Goal: Task Accomplishment & Management: Manage account settings

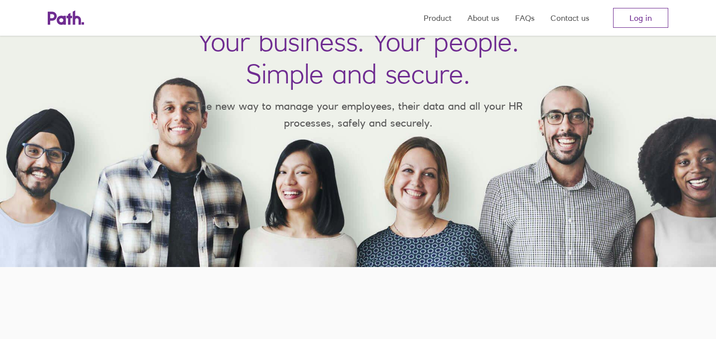
scroll to position [80, 0]
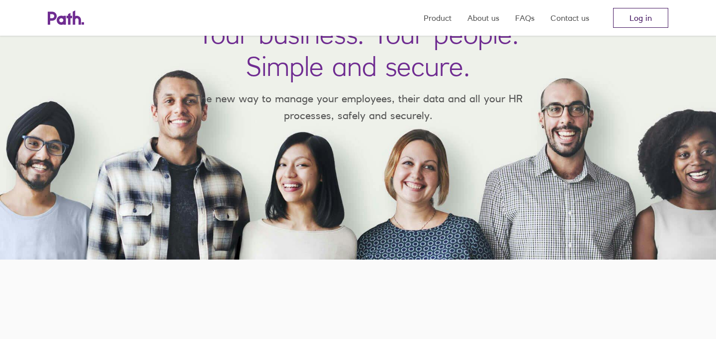
click at [632, 19] on link "Log in" at bounding box center [640, 18] width 55 height 20
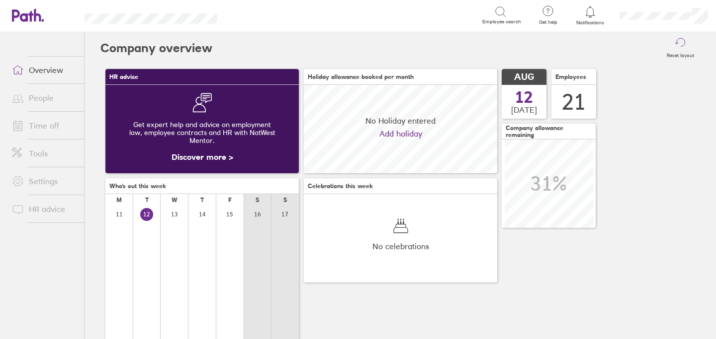
scroll to position [88, 193]
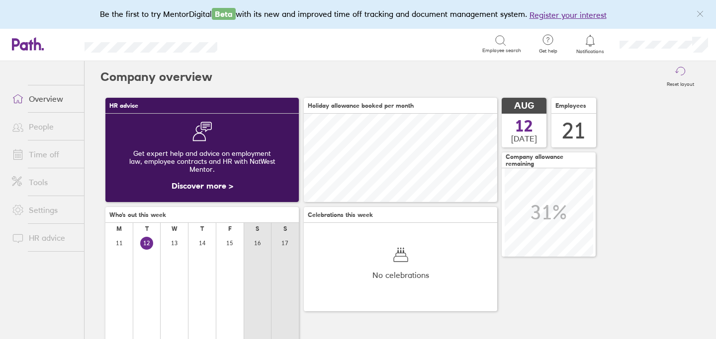
click at [52, 156] on link "Time off" at bounding box center [44, 155] width 80 height 20
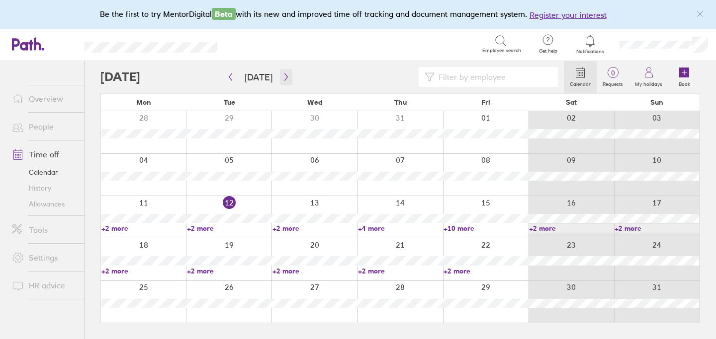
click at [282, 73] on icon "button" at bounding box center [285, 77] width 7 height 8
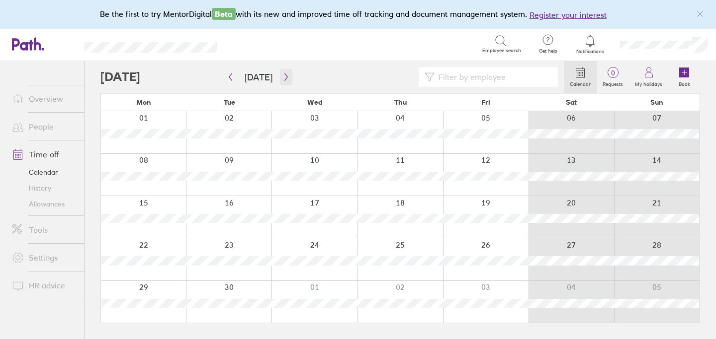
click at [284, 78] on icon "button" at bounding box center [285, 77] width 3 height 7
click at [199, 273] on link "+2 more" at bounding box center [229, 271] width 84 height 9
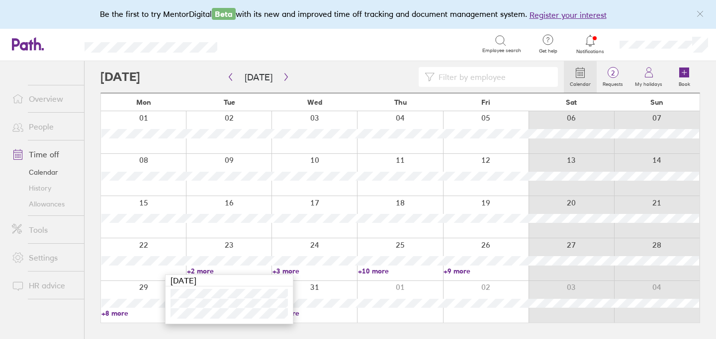
click at [294, 271] on link "+3 more" at bounding box center [314, 271] width 84 height 9
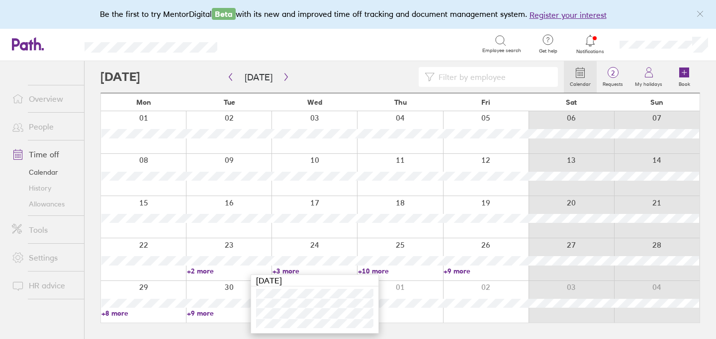
click at [205, 272] on link "+2 more" at bounding box center [229, 271] width 84 height 9
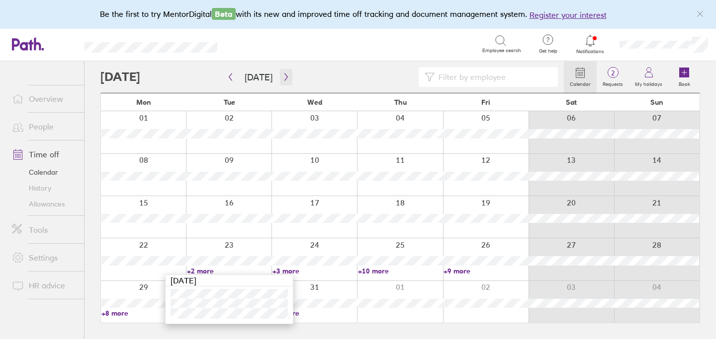
click at [282, 74] on icon "button" at bounding box center [285, 77] width 7 height 8
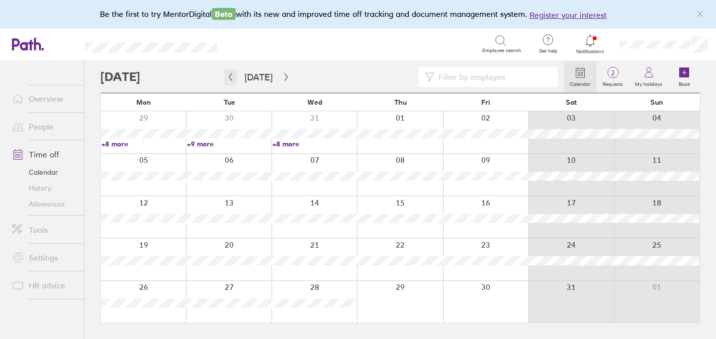
click at [228, 84] on button "button" at bounding box center [230, 77] width 12 height 16
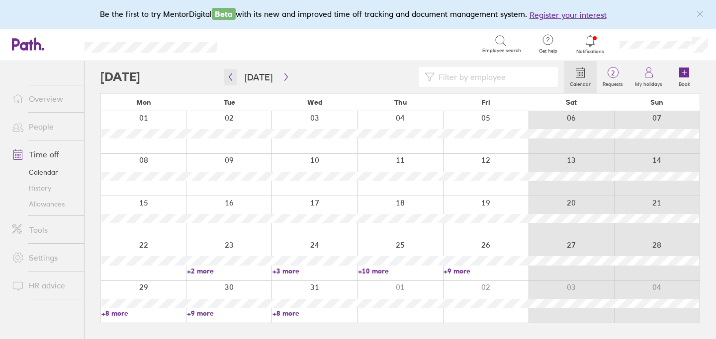
click at [235, 75] on button "button" at bounding box center [230, 77] width 12 height 16
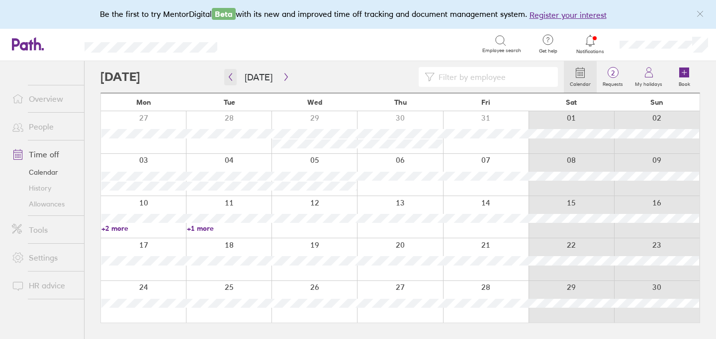
click at [233, 75] on icon "button" at bounding box center [230, 77] width 7 height 8
click at [52, 207] on link "Allowances" at bounding box center [44, 204] width 80 height 16
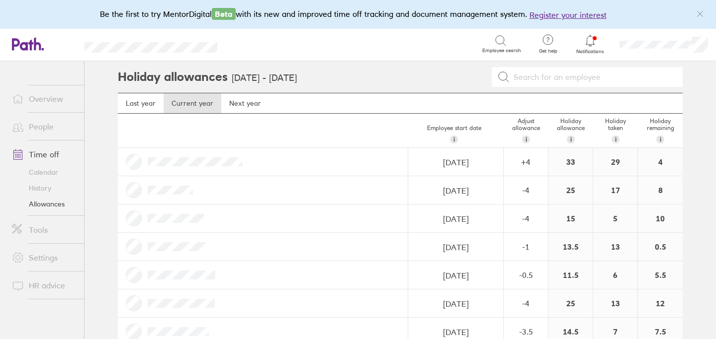
click at [49, 170] on link "Calendar" at bounding box center [44, 172] width 80 height 16
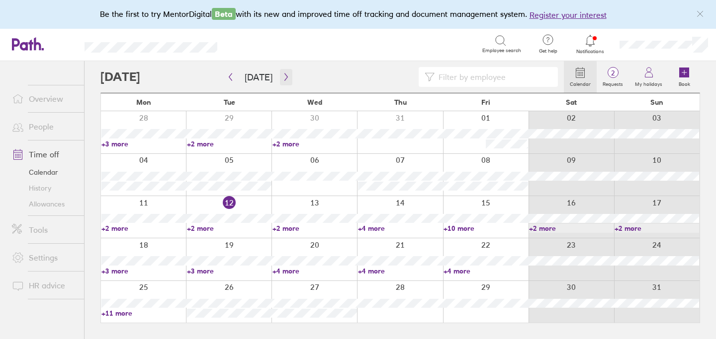
click at [282, 73] on icon "button" at bounding box center [285, 77] width 7 height 8
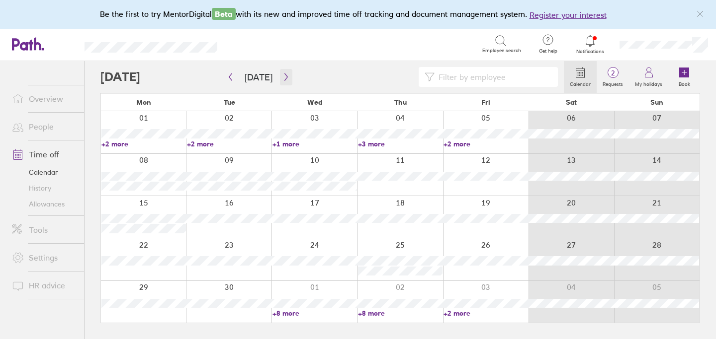
click at [280, 77] on button "button" at bounding box center [286, 77] width 12 height 16
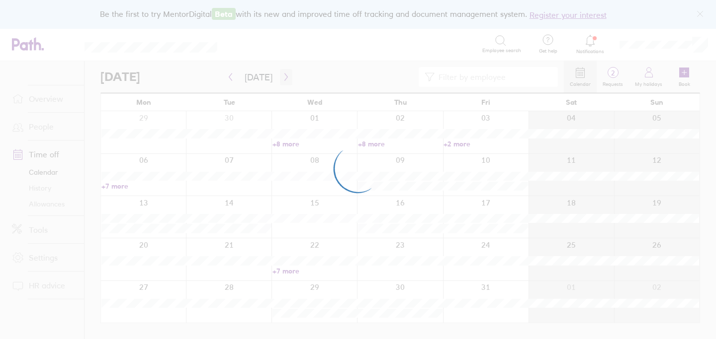
click at [277, 77] on div at bounding box center [358, 169] width 716 height 339
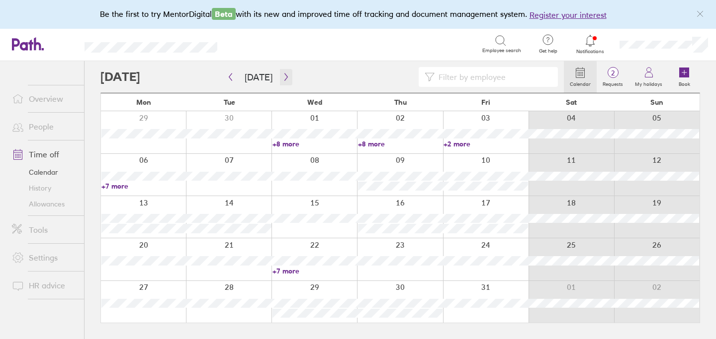
click at [285, 77] on icon "button" at bounding box center [285, 77] width 7 height 8
click at [285, 76] on icon "button" at bounding box center [285, 77] width 7 height 8
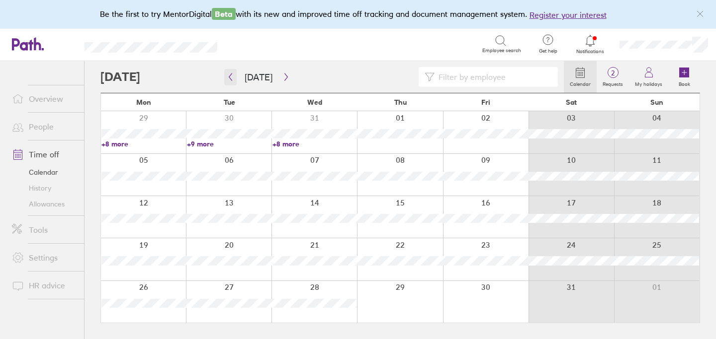
click at [233, 77] on icon "button" at bounding box center [230, 77] width 7 height 8
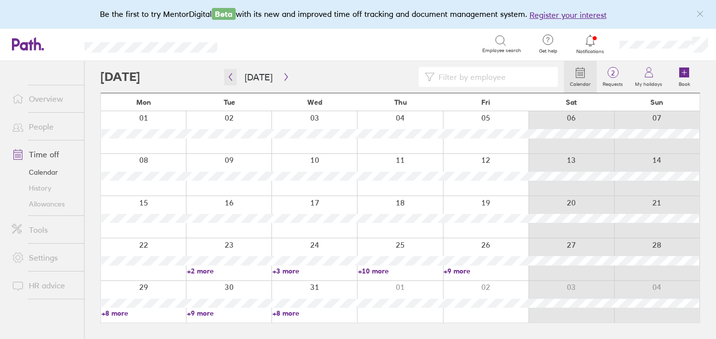
click at [229, 77] on icon "button" at bounding box center [230, 77] width 3 height 7
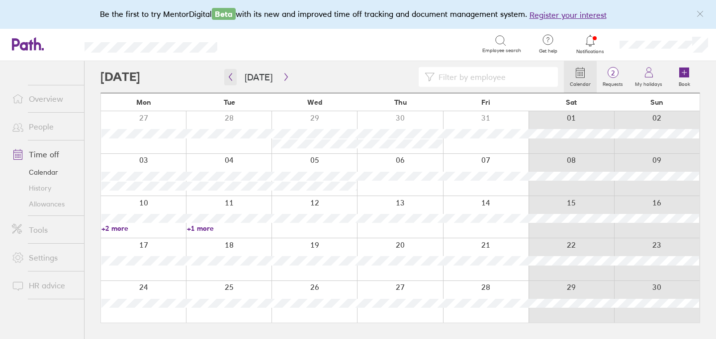
click at [228, 80] on icon "button" at bounding box center [230, 77] width 7 height 8
click at [167, 293] on div at bounding box center [143, 302] width 85 height 42
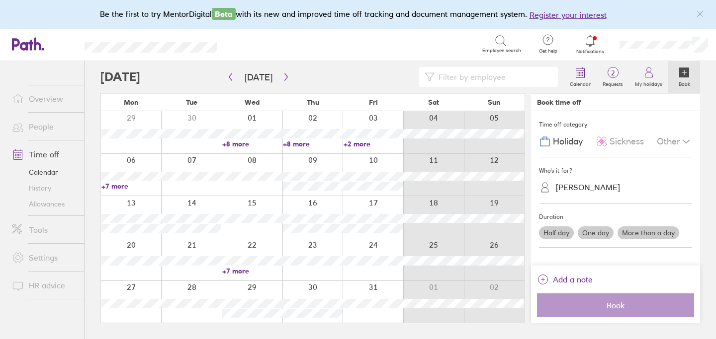
click at [634, 229] on label "More than a day" at bounding box center [648, 233] width 62 height 13
click at [0, 0] on input "More than a day" at bounding box center [0, 0] width 0 height 0
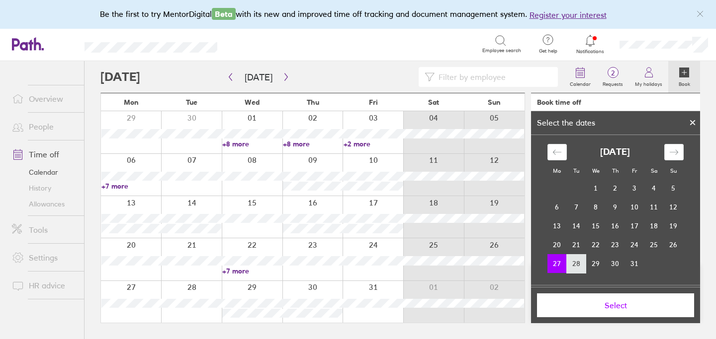
click at [572, 264] on td "28" at bounding box center [576, 263] width 19 height 19
click at [553, 267] on td "27" at bounding box center [556, 263] width 19 height 19
click at [582, 264] on td "28" at bounding box center [576, 263] width 19 height 19
click at [581, 300] on button "Select" at bounding box center [615, 306] width 157 height 24
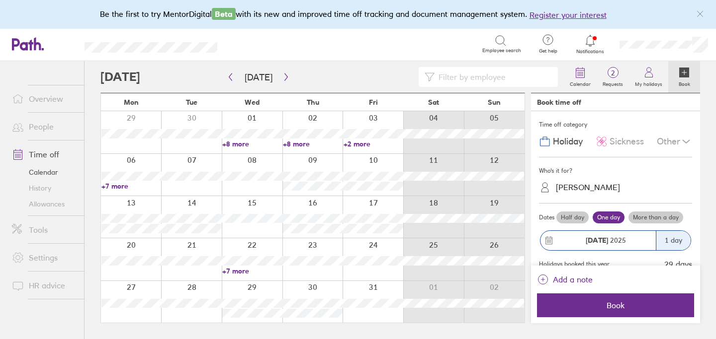
click at [658, 220] on label "More than a day" at bounding box center [655, 218] width 55 height 12
click at [0, 0] on input "More than a day" at bounding box center [0, 0] width 0 height 0
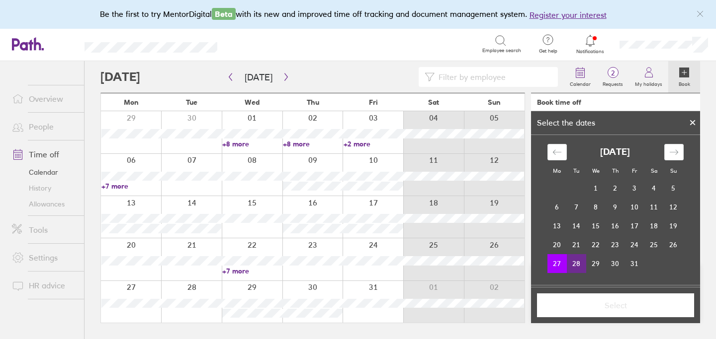
click at [574, 267] on td "28" at bounding box center [576, 263] width 19 height 19
click at [574, 294] on button "Select" at bounding box center [615, 306] width 157 height 24
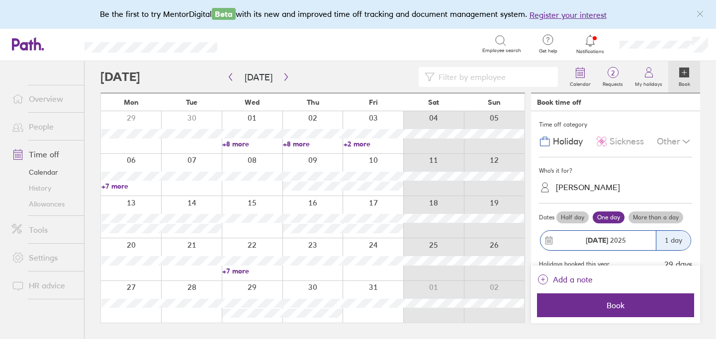
click at [644, 214] on label "More than a day" at bounding box center [655, 218] width 55 height 12
click at [0, 0] on input "More than a day" at bounding box center [0, 0] width 0 height 0
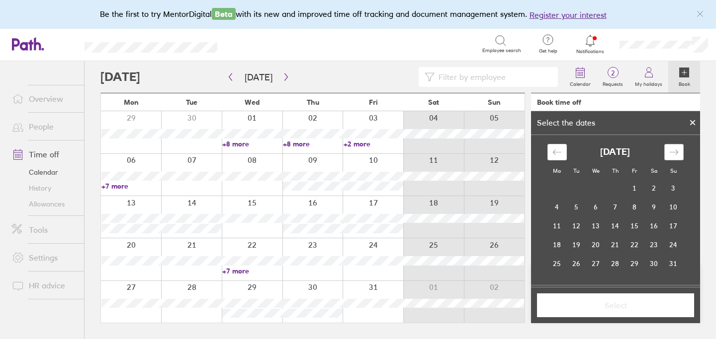
click at [676, 153] on icon "Move forward to switch to the next month." at bounding box center [673, 152] width 9 height 9
click at [561, 156] on div "Move backward to switch to the previous month." at bounding box center [556, 152] width 19 height 16
click at [560, 261] on td "27" at bounding box center [556, 263] width 19 height 19
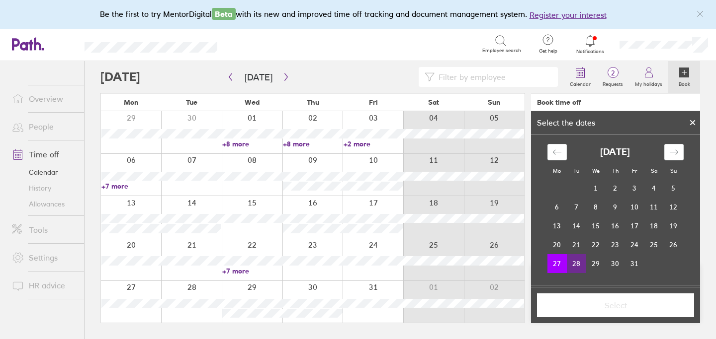
click at [575, 265] on td "28" at bounding box center [576, 263] width 19 height 19
click at [582, 301] on span "Select" at bounding box center [615, 305] width 143 height 9
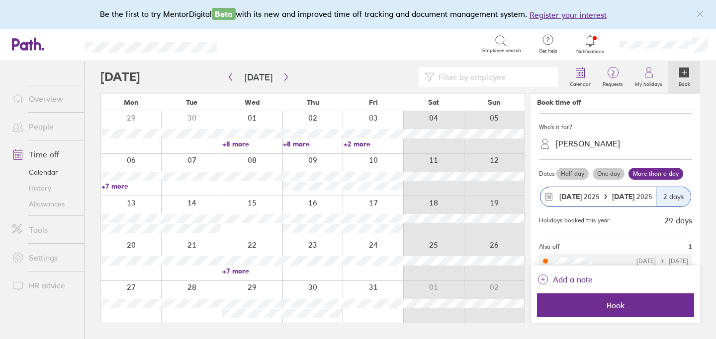
scroll to position [39, 0]
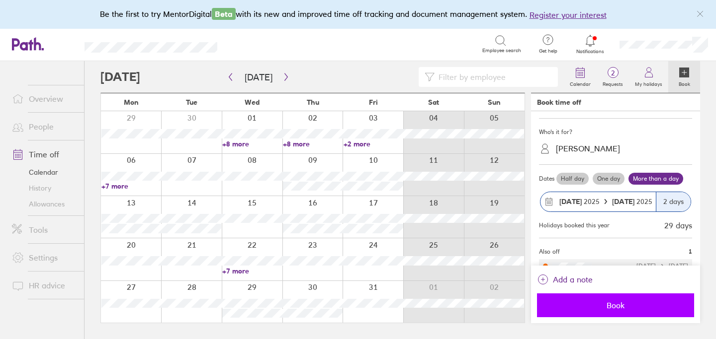
click at [612, 303] on span "Book" at bounding box center [615, 305] width 143 height 9
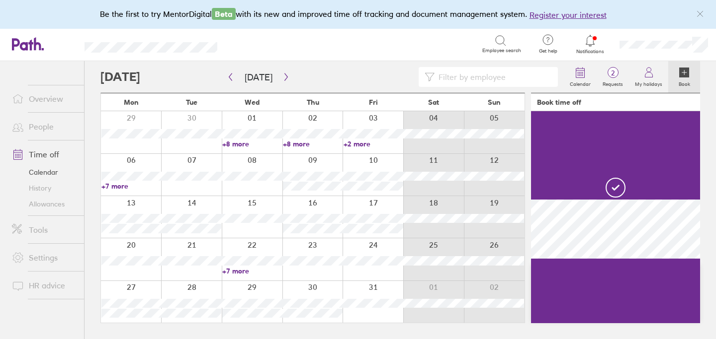
scroll to position [0, 0]
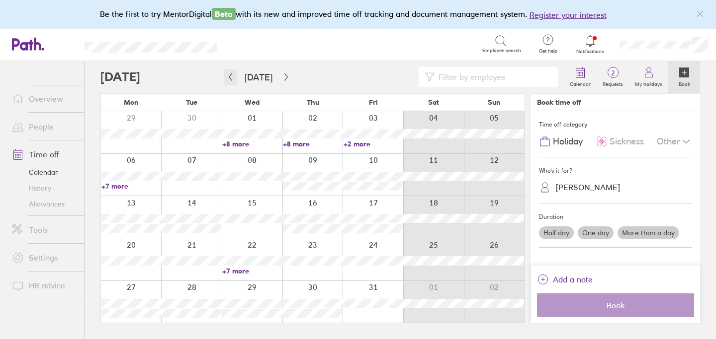
click at [232, 73] on icon "button" at bounding box center [230, 77] width 7 height 8
click at [386, 167] on div at bounding box center [372, 175] width 61 height 42
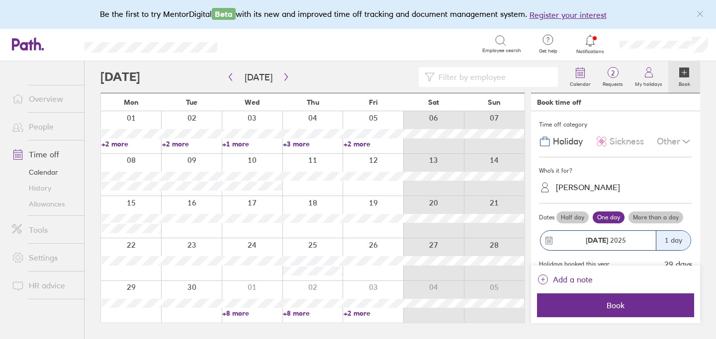
click at [583, 216] on label "Half day" at bounding box center [572, 218] width 32 height 12
click at [0, 0] on input "Half day" at bounding box center [0, 0] width 0 height 0
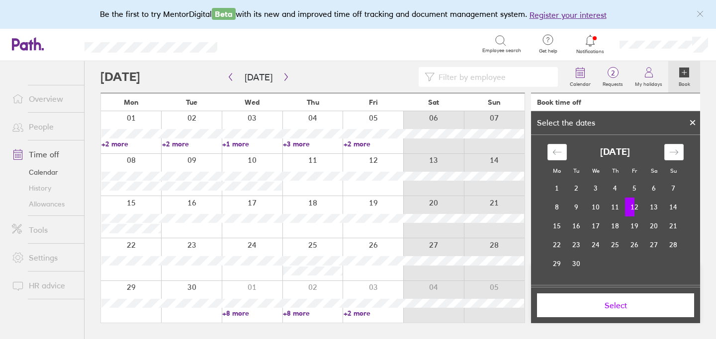
click at [637, 210] on td "12" at bounding box center [634, 207] width 19 height 19
click at [638, 207] on td "12" at bounding box center [634, 207] width 19 height 19
drag, startPoint x: 632, startPoint y: 208, endPoint x: 639, endPoint y: 208, distance: 6.5
click at [639, 208] on td "12" at bounding box center [634, 207] width 19 height 19
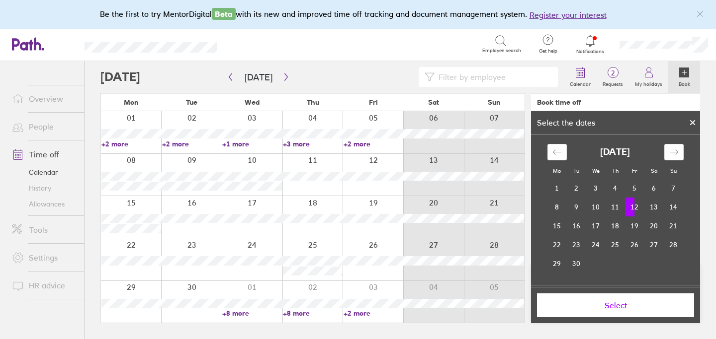
click at [638, 208] on td "12" at bounding box center [634, 207] width 19 height 19
click at [648, 208] on td "13" at bounding box center [653, 207] width 19 height 19
click at [637, 209] on td "12" at bounding box center [634, 207] width 19 height 19
click at [640, 208] on td "12" at bounding box center [634, 207] width 19 height 19
click at [638, 209] on td "12" at bounding box center [634, 207] width 19 height 19
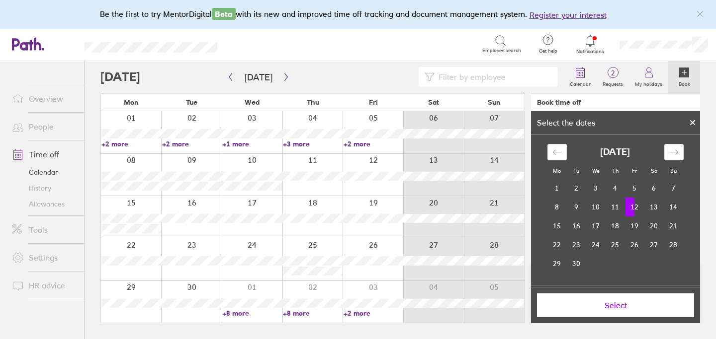
click at [638, 209] on td "12" at bounding box center [634, 207] width 19 height 19
click at [602, 306] on span "Select" at bounding box center [615, 305] width 143 height 9
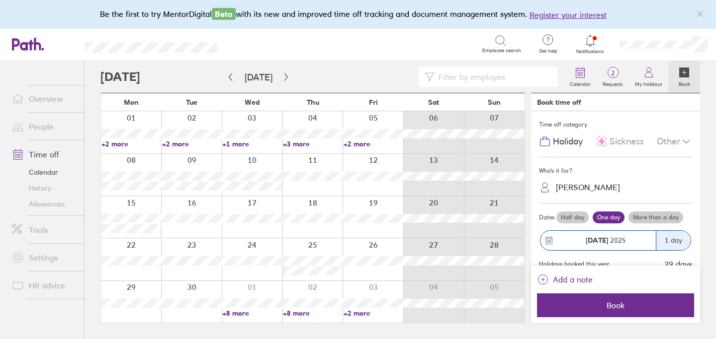
click at [577, 218] on label "Half day" at bounding box center [572, 218] width 32 height 12
click at [0, 0] on input "Half day" at bounding box center [0, 0] width 0 height 0
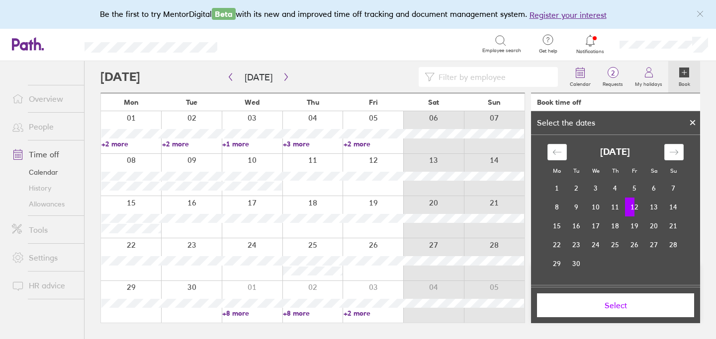
click at [607, 313] on button "Select" at bounding box center [615, 306] width 157 height 24
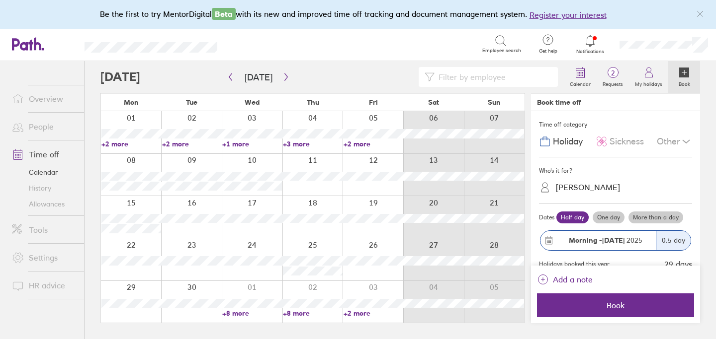
click at [603, 242] on strong "12 Sep" at bounding box center [613, 240] width 22 height 9
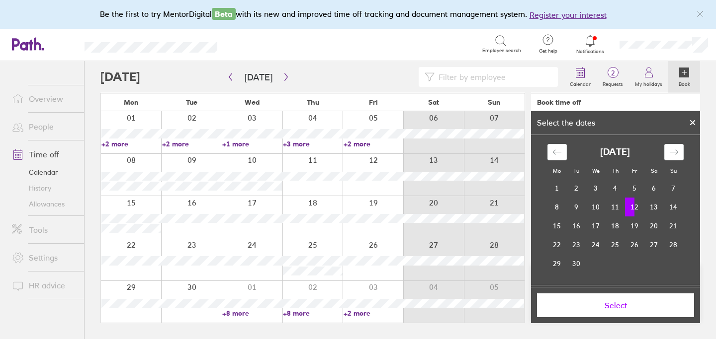
click at [641, 206] on td "12" at bounding box center [634, 207] width 19 height 19
click at [637, 204] on td "12" at bounding box center [634, 207] width 19 height 19
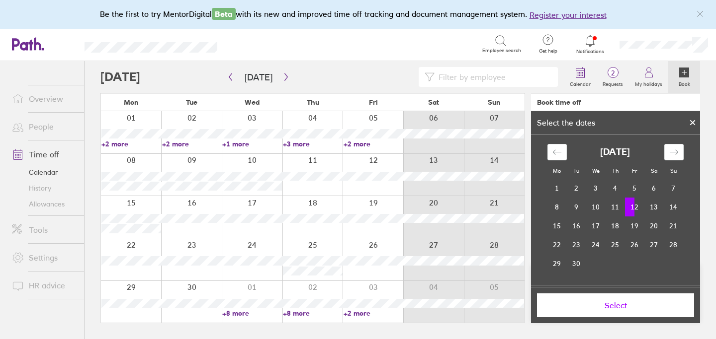
click at [637, 204] on td "12" at bounding box center [634, 207] width 19 height 19
click at [615, 315] on button "Select" at bounding box center [615, 306] width 157 height 24
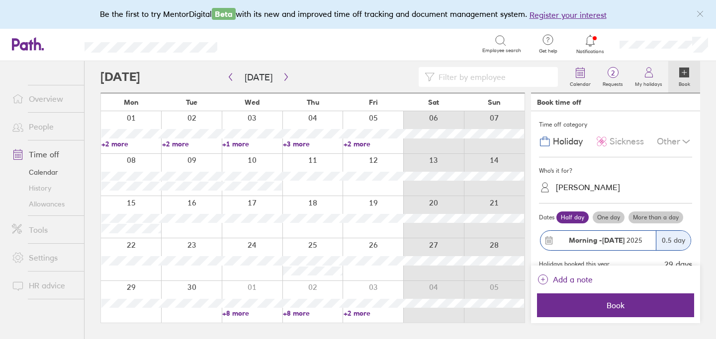
click at [660, 244] on div "0.5 day" at bounding box center [672, 240] width 35 height 19
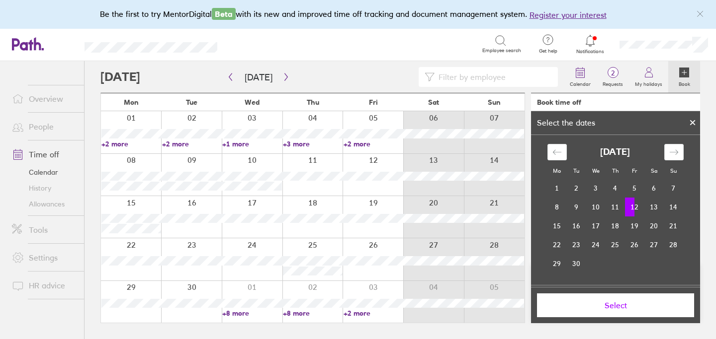
click at [641, 208] on td "12" at bounding box center [634, 207] width 19 height 19
click at [617, 203] on td "11" at bounding box center [614, 207] width 19 height 19
click at [619, 208] on td "11" at bounding box center [614, 207] width 19 height 19
click at [637, 210] on td "12" at bounding box center [634, 207] width 19 height 19
click at [640, 209] on td "12" at bounding box center [634, 207] width 19 height 19
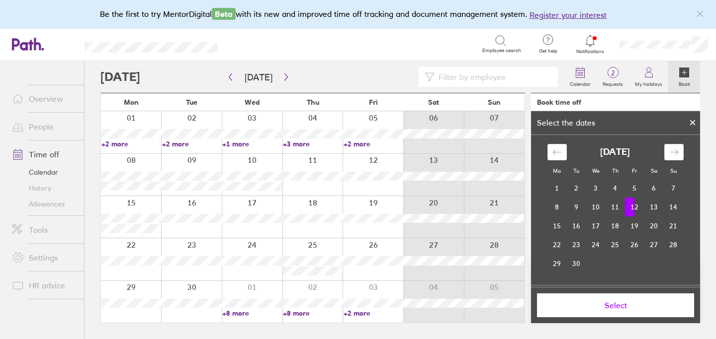
click at [638, 208] on td "12" at bounding box center [634, 207] width 19 height 19
click at [637, 205] on td "12" at bounding box center [634, 207] width 19 height 19
click at [636, 205] on td "12" at bounding box center [634, 207] width 19 height 19
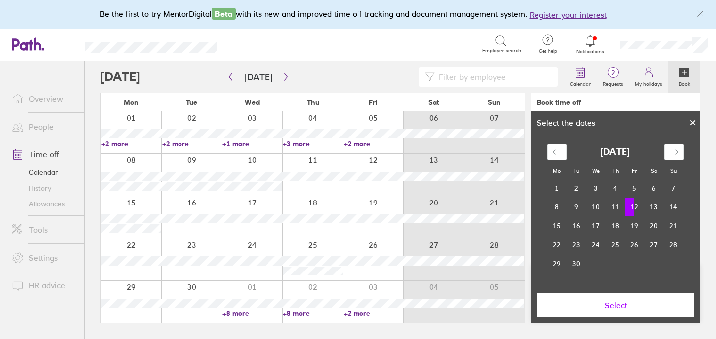
click at [636, 205] on td "12" at bounding box center [634, 207] width 19 height 19
click at [691, 123] on icon at bounding box center [692, 123] width 7 height 6
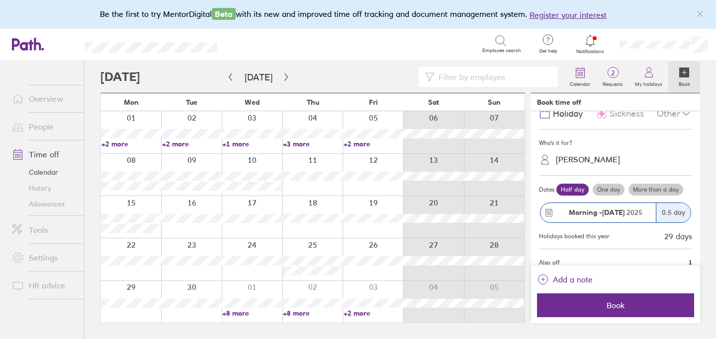
scroll to position [26, 0]
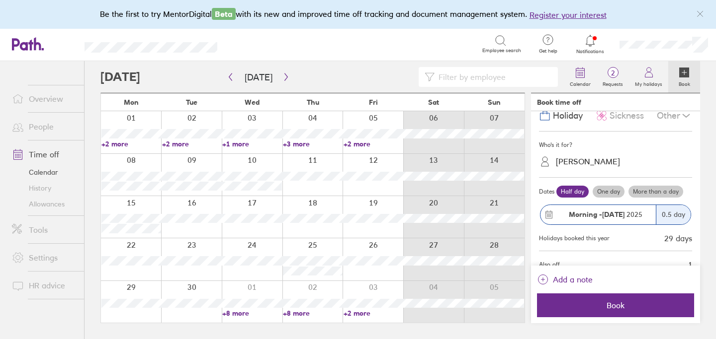
click at [389, 189] on div at bounding box center [372, 175] width 61 height 42
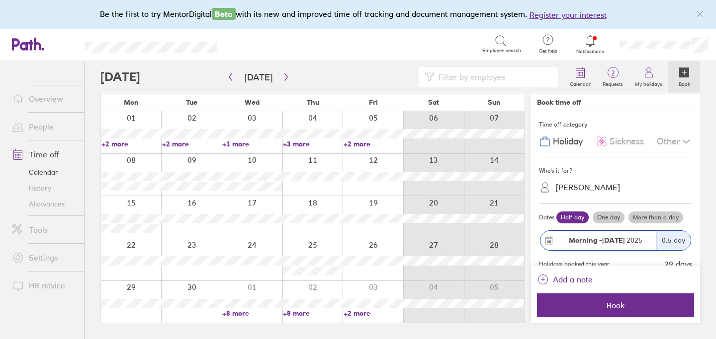
click at [669, 234] on div "0.5 day" at bounding box center [672, 240] width 35 height 19
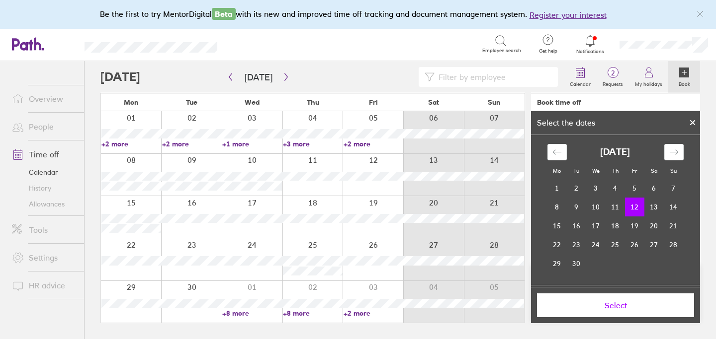
click at [641, 207] on td "12" at bounding box center [634, 207] width 19 height 19
click at [691, 123] on icon at bounding box center [692, 123] width 4 height 4
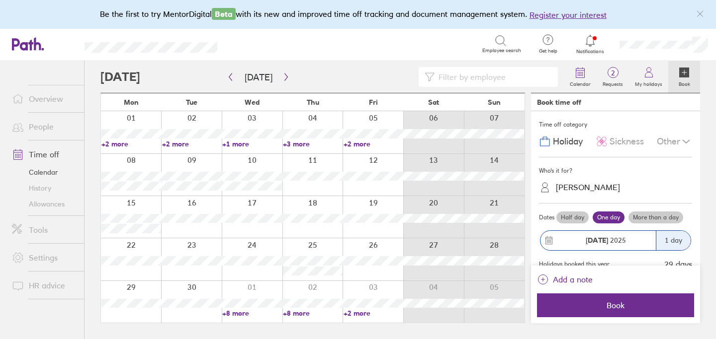
click at [570, 214] on label "Half day" at bounding box center [572, 218] width 32 height 12
click at [0, 0] on input "Half day" at bounding box center [0, 0] width 0 height 0
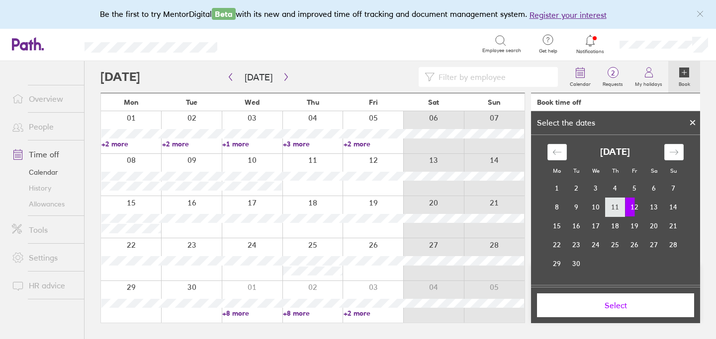
click at [607, 214] on td "11" at bounding box center [614, 207] width 19 height 19
click at [589, 234] on td "17" at bounding box center [595, 226] width 19 height 19
click at [610, 234] on td "18" at bounding box center [614, 226] width 19 height 19
click at [606, 233] on td "18" at bounding box center [614, 226] width 19 height 19
click at [599, 224] on td "17" at bounding box center [595, 226] width 19 height 19
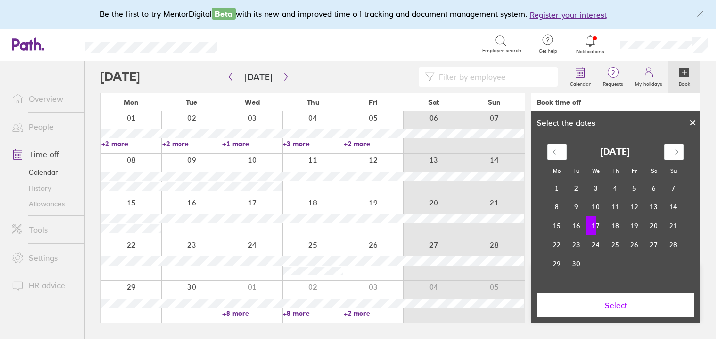
click at [599, 225] on td "17" at bounding box center [595, 226] width 19 height 19
click at [615, 227] on td "18" at bounding box center [614, 226] width 19 height 19
click at [631, 217] on td "19" at bounding box center [634, 226] width 19 height 19
click at [638, 209] on td "12" at bounding box center [634, 207] width 19 height 19
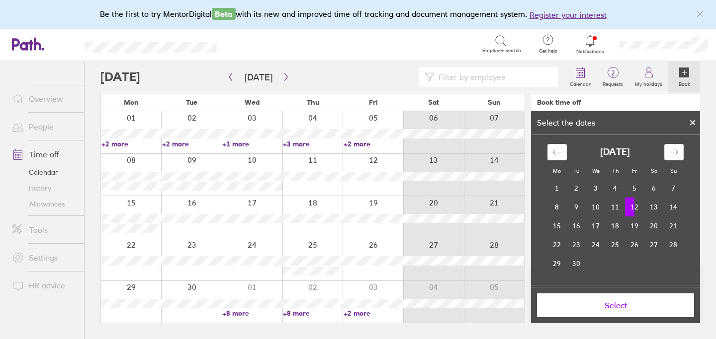
click at [639, 209] on td "12" at bounding box center [634, 207] width 19 height 19
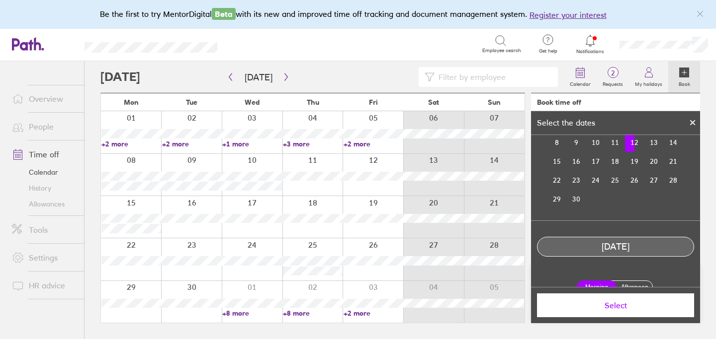
scroll to position [79, 0]
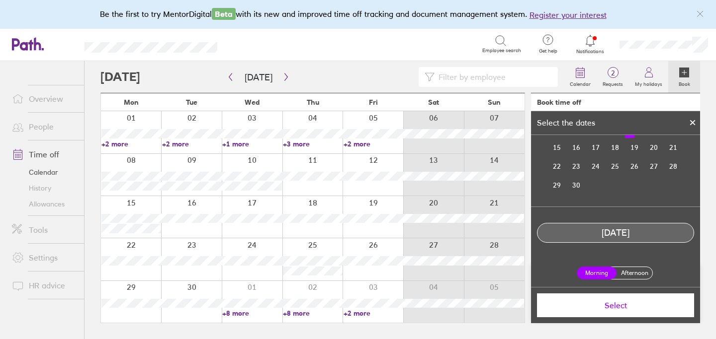
click at [640, 270] on label "Afternoon" at bounding box center [634, 273] width 40 height 12
click at [0, 0] on input "Afternoon" at bounding box center [0, 0] width 0 height 0
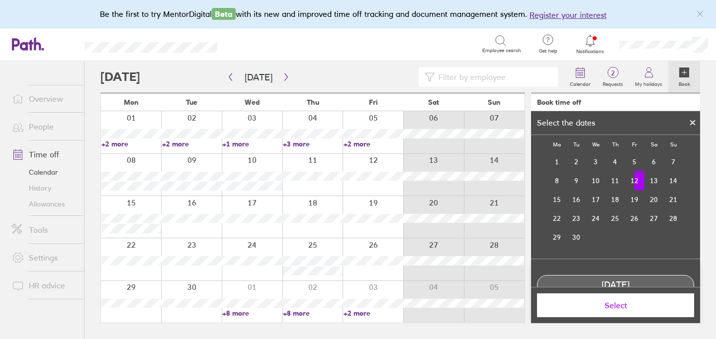
scroll to position [22, 0]
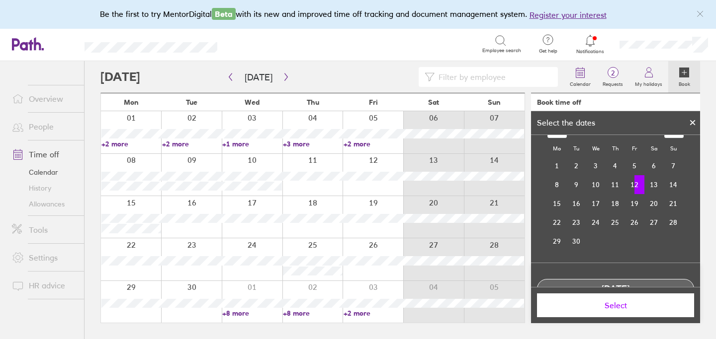
click at [615, 312] on button "Select" at bounding box center [615, 306] width 157 height 24
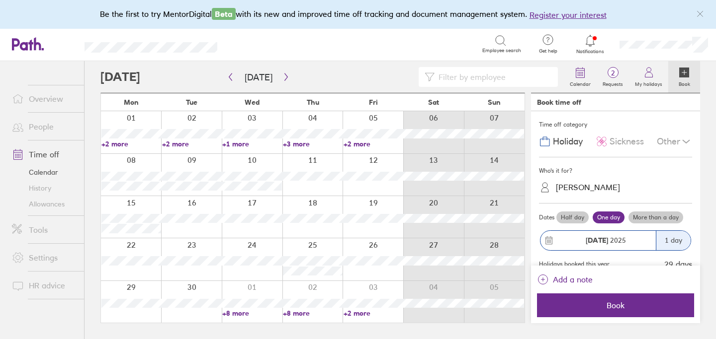
click at [575, 223] on div "Half day One day More than a day" at bounding box center [623, 218] width 138 height 16
click at [573, 219] on label "Half day" at bounding box center [572, 218] width 32 height 12
click at [0, 0] on input "Half day" at bounding box center [0, 0] width 0 height 0
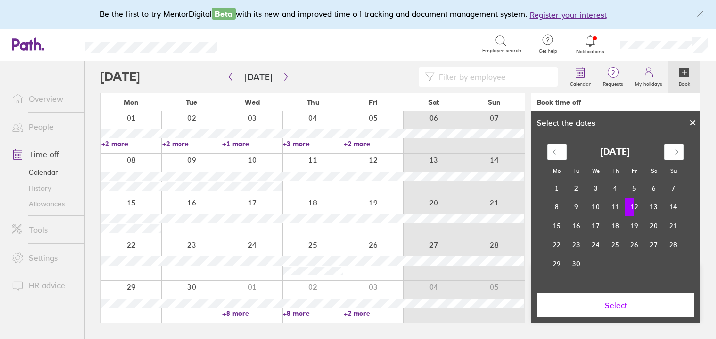
click at [637, 206] on td "12" at bounding box center [634, 207] width 19 height 19
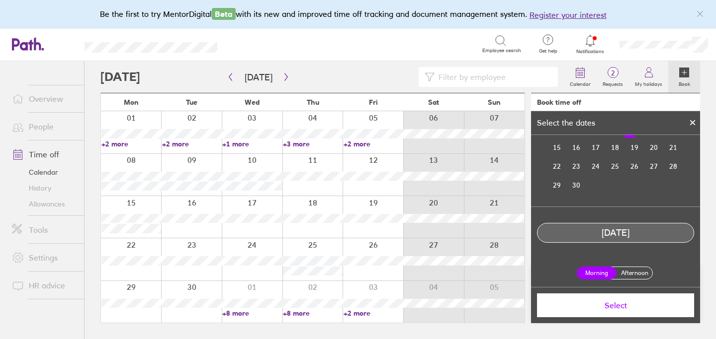
click at [629, 277] on label "Afternoon" at bounding box center [634, 273] width 40 height 12
click at [0, 0] on input "Afternoon" at bounding box center [0, 0] width 0 height 0
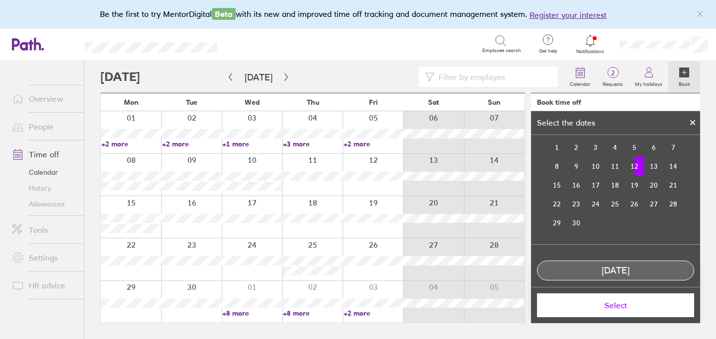
scroll to position [39, 0]
click at [622, 311] on button "Select" at bounding box center [615, 306] width 157 height 24
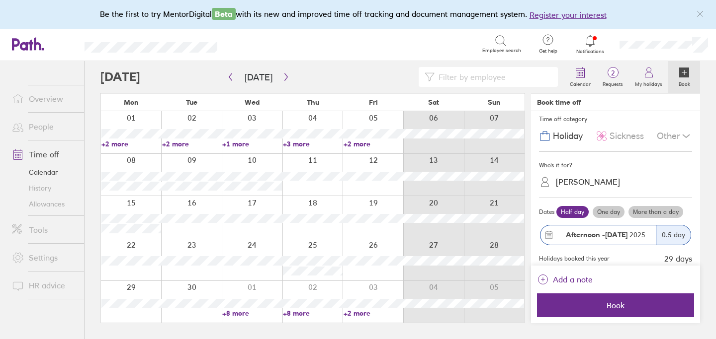
scroll to position [0, 0]
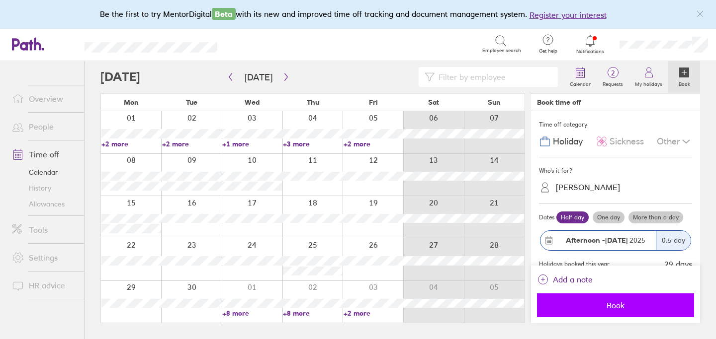
click at [615, 304] on span "Book" at bounding box center [615, 305] width 143 height 9
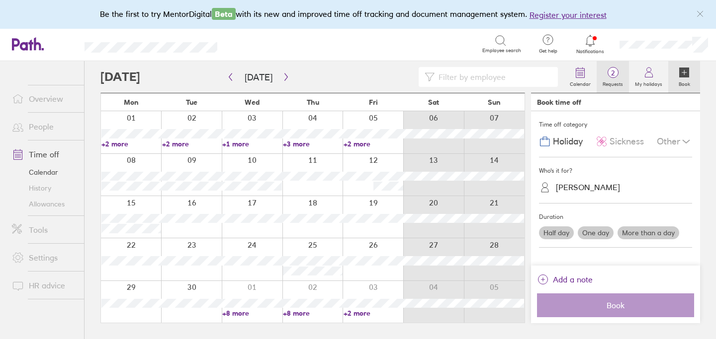
click at [618, 87] on link "2 Requests" at bounding box center [612, 77] width 32 height 32
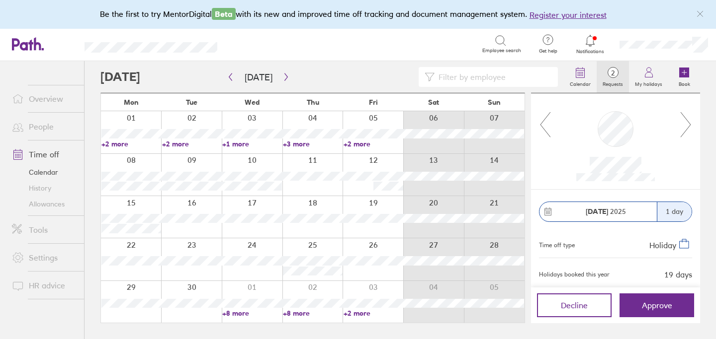
click at [64, 100] on link "Overview" at bounding box center [44, 99] width 80 height 20
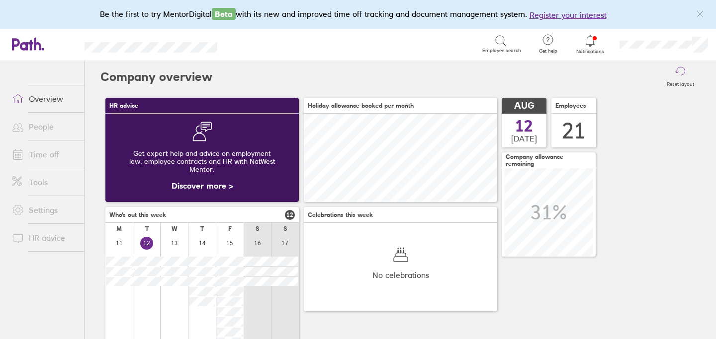
scroll to position [88, 193]
click at [50, 126] on link "People" at bounding box center [44, 127] width 80 height 20
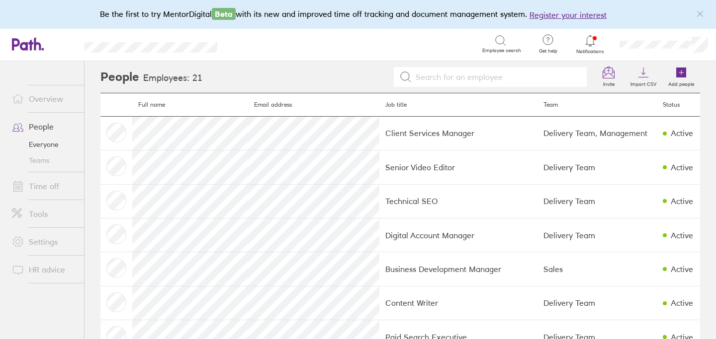
click at [49, 107] on link "Overview" at bounding box center [44, 99] width 80 height 20
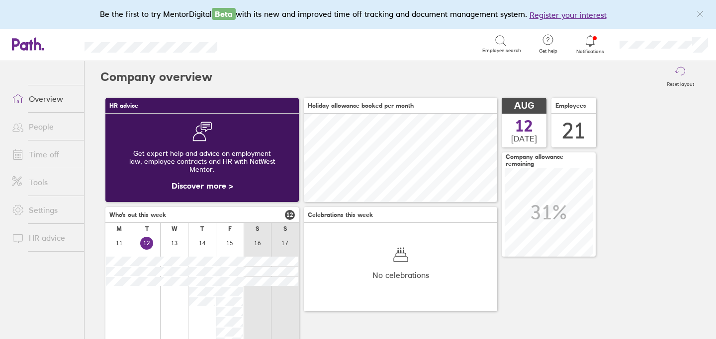
scroll to position [88, 193]
click at [48, 152] on link "Time off" at bounding box center [44, 155] width 80 height 20
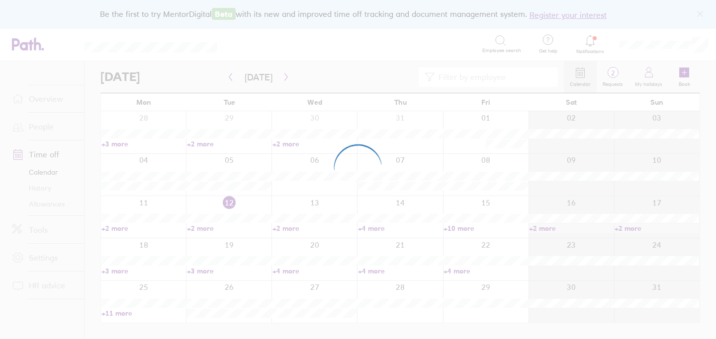
click at [45, 205] on div at bounding box center [358, 169] width 716 height 339
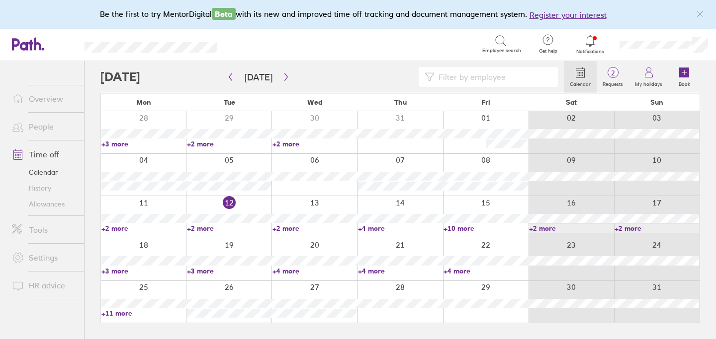
click at [45, 205] on link "Allowances" at bounding box center [44, 204] width 80 height 16
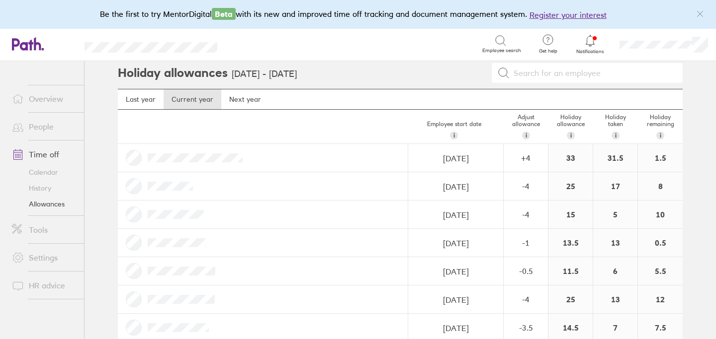
scroll to position [1, 0]
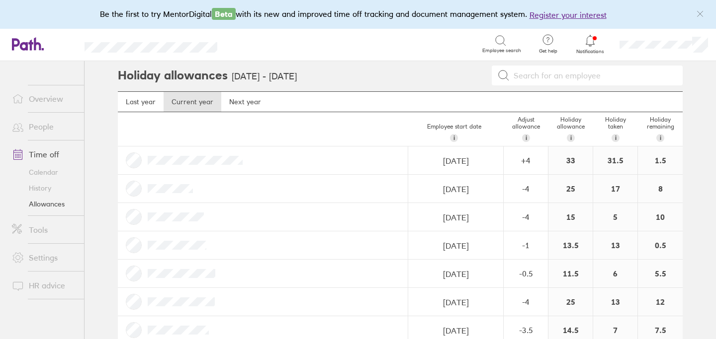
click at [57, 99] on link "Overview" at bounding box center [44, 99] width 80 height 20
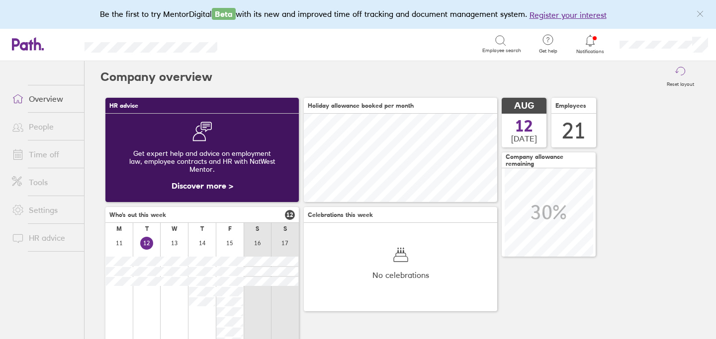
scroll to position [88, 193]
click at [48, 128] on link "People" at bounding box center [44, 127] width 80 height 20
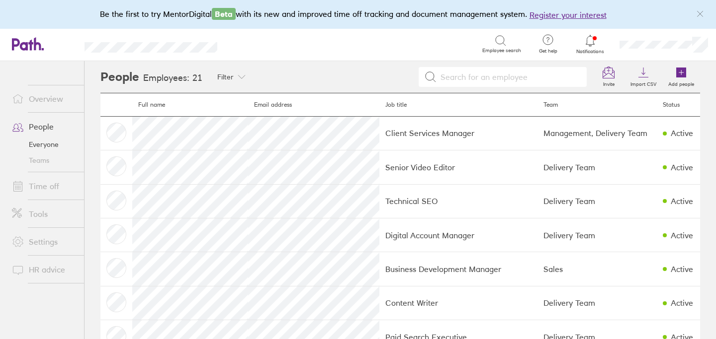
click at [51, 190] on link "Time off" at bounding box center [44, 186] width 80 height 20
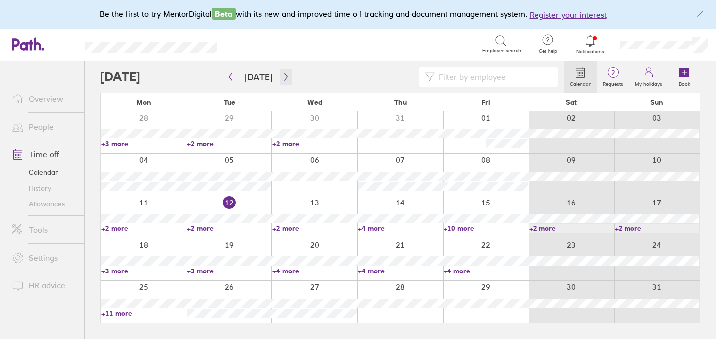
click at [282, 78] on icon "button" at bounding box center [285, 77] width 7 height 8
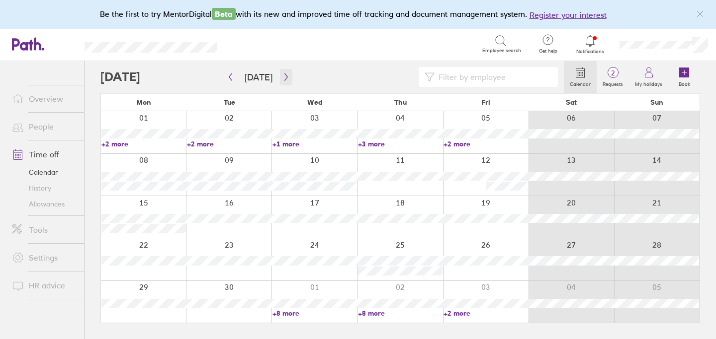
click at [282, 78] on icon "button" at bounding box center [285, 77] width 7 height 8
